Goal: Information Seeking & Learning: Learn about a topic

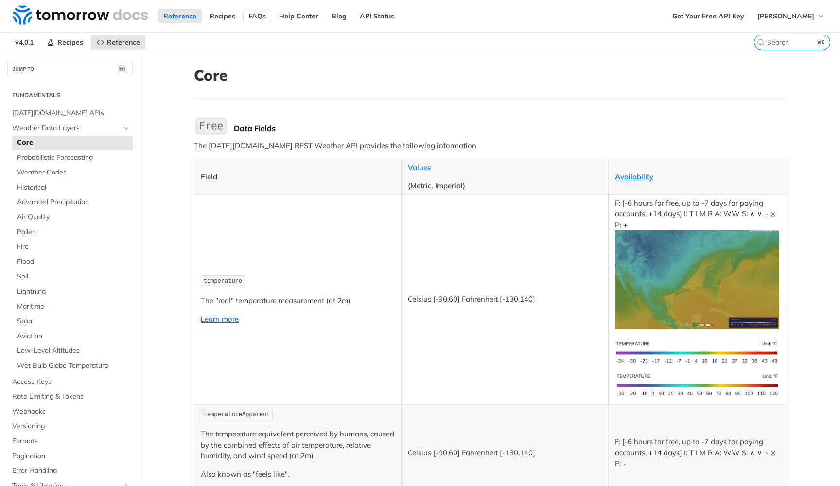
click at [252, 18] on link "FAQs" at bounding box center [257, 16] width 28 height 15
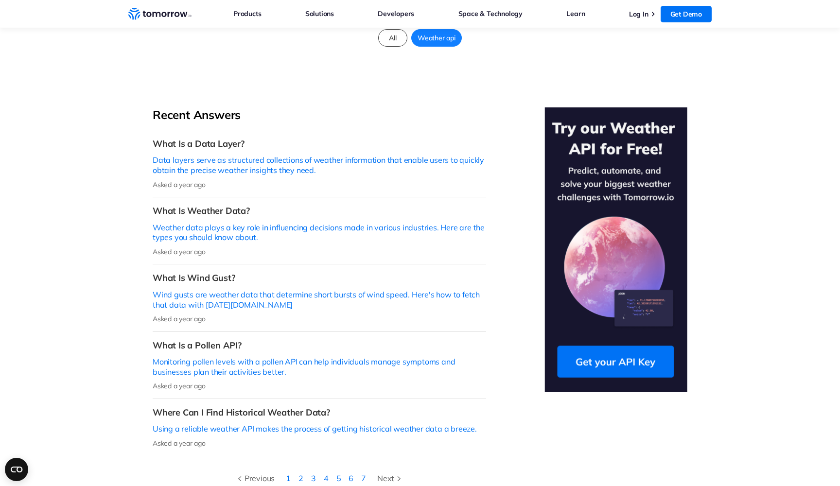
scroll to position [178, 0]
click at [266, 424] on p "Using a reliable weather API makes the process of getting historical weather da…" at bounding box center [320, 429] width 334 height 10
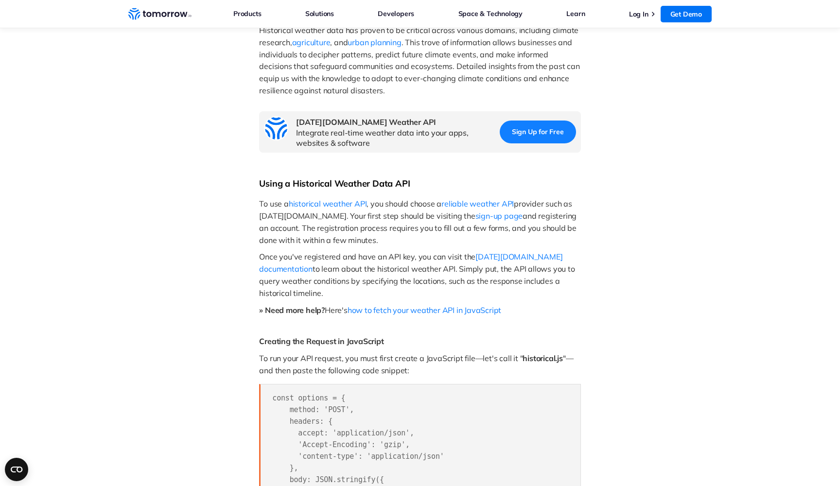
scroll to position [407, 0]
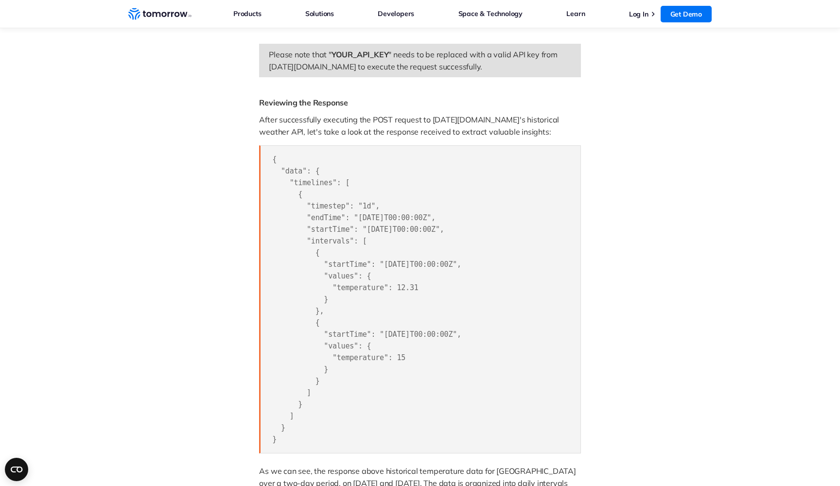
scroll to position [178, 0]
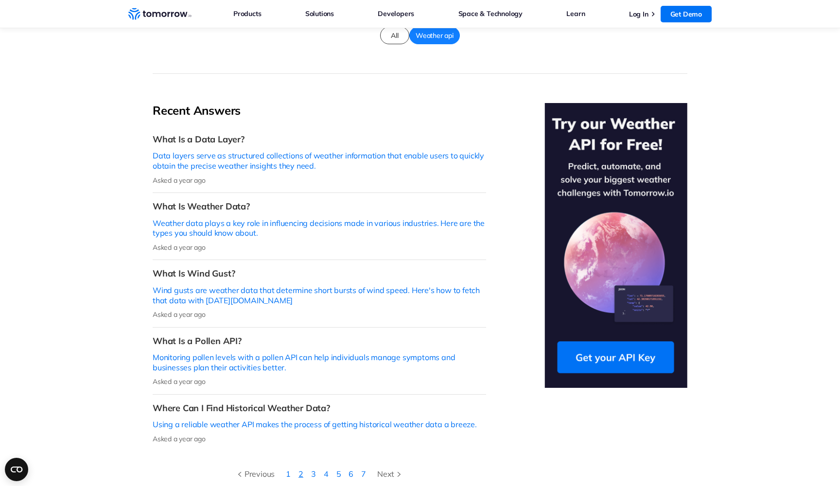
click at [301, 469] on link "2" at bounding box center [301, 474] width 5 height 10
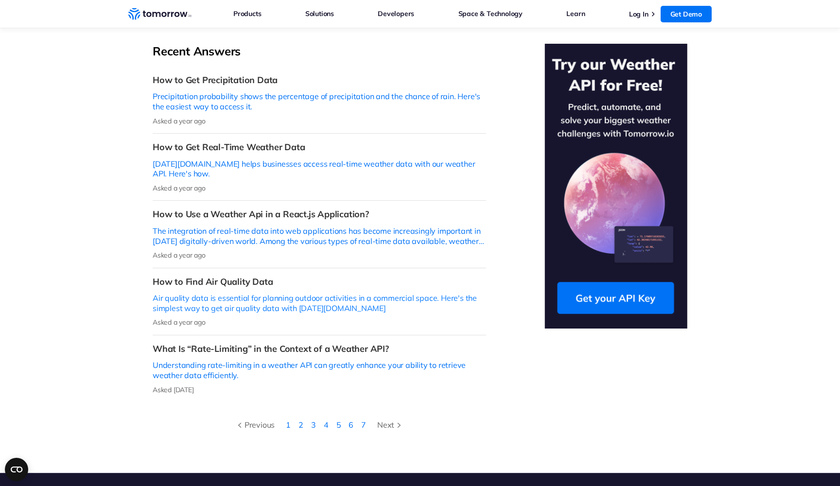
scroll to position [238, 0]
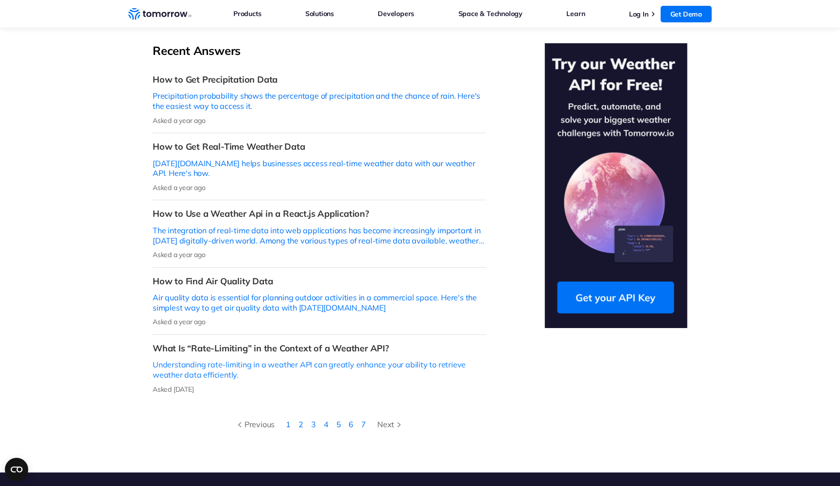
click at [290, 343] on h3 "What Is “Rate-Limiting” in the Context of a Weather API?" at bounding box center [320, 348] width 334 height 11
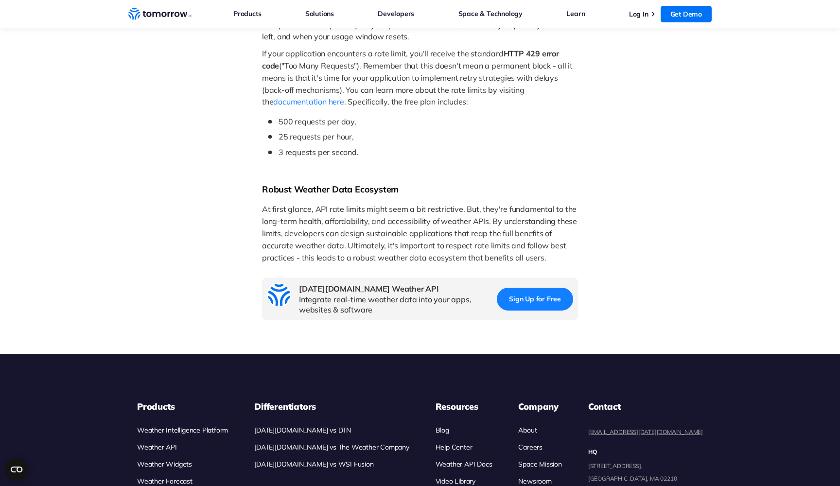
scroll to position [937, 0]
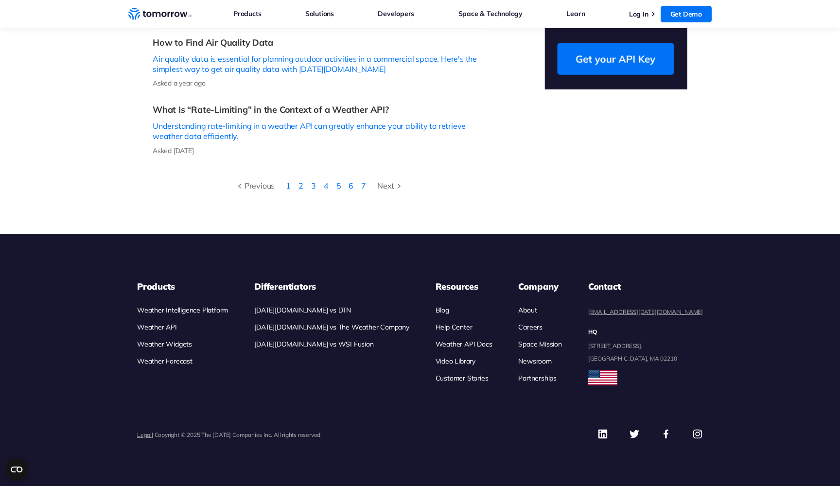
scroll to position [238, 0]
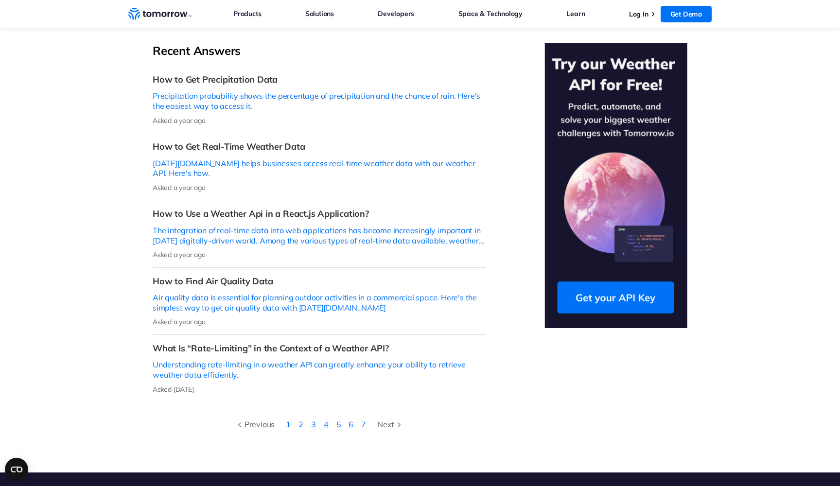
click at [327, 420] on link "4" at bounding box center [326, 425] width 5 height 10
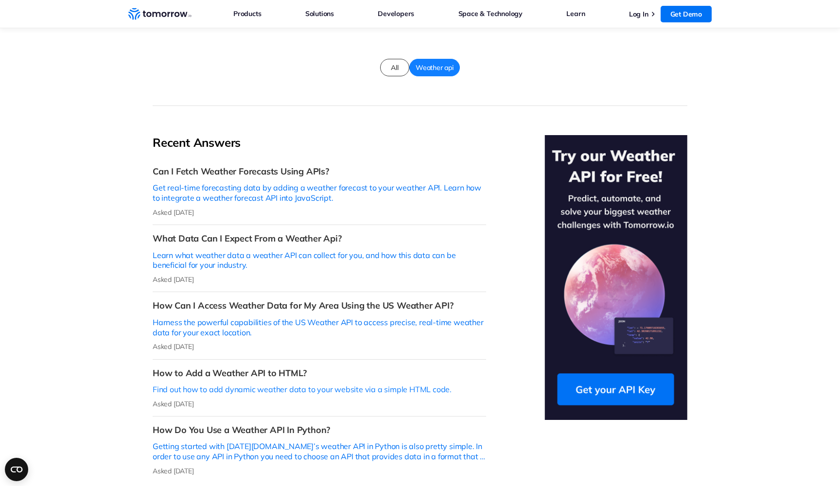
scroll to position [147, 0]
click at [118, 159] on section "Recent Answers Can I Fetch Weather Forecasts Using APIs? Get real-time forecast…" at bounding box center [420, 330] width 840 height 449
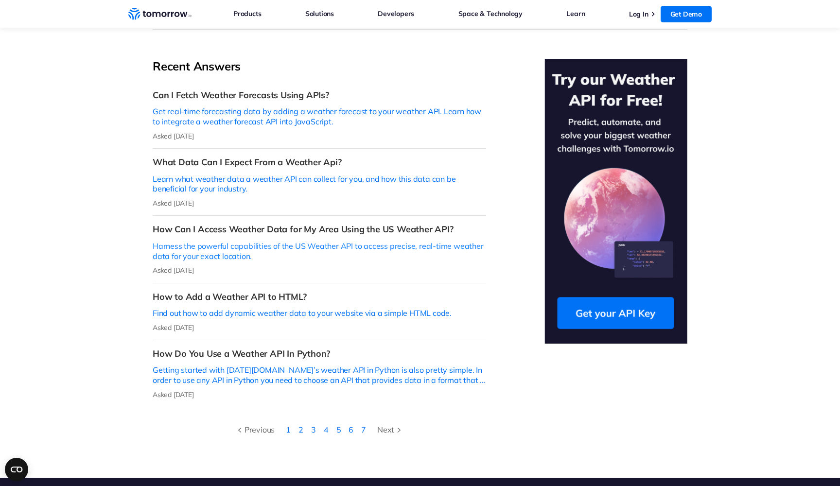
scroll to position [0, 0]
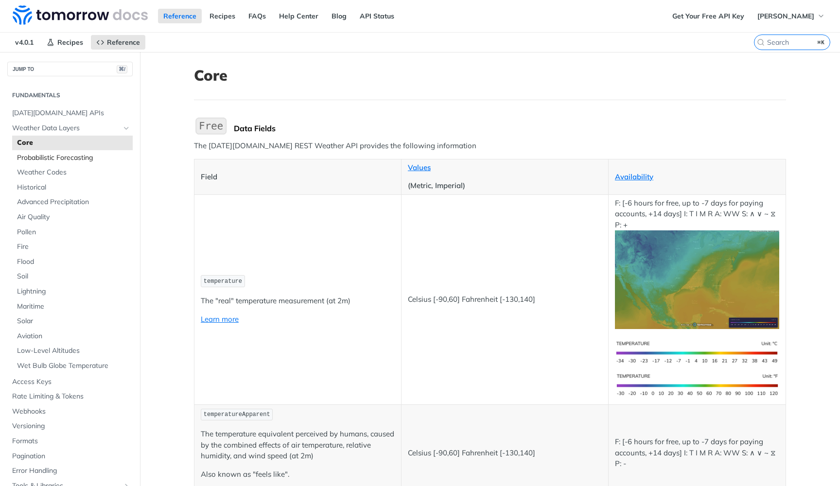
click at [70, 159] on span "Probabilistic Forecasting" at bounding box center [73, 158] width 113 height 10
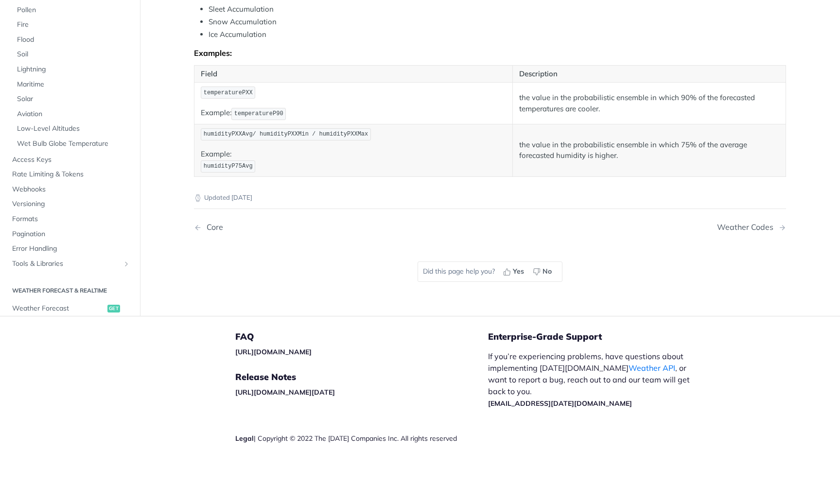
scroll to position [553, 0]
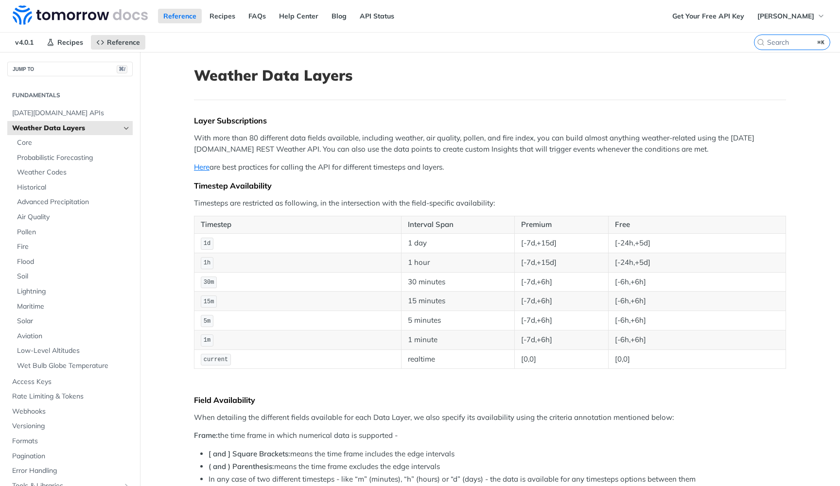
scroll to position [184, 0]
